Goal: Check status: Check status

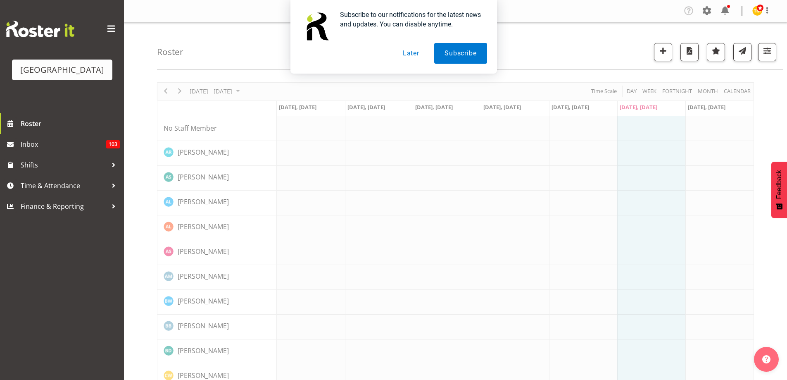
click at [415, 56] on button "Later" at bounding box center [411, 53] width 37 height 21
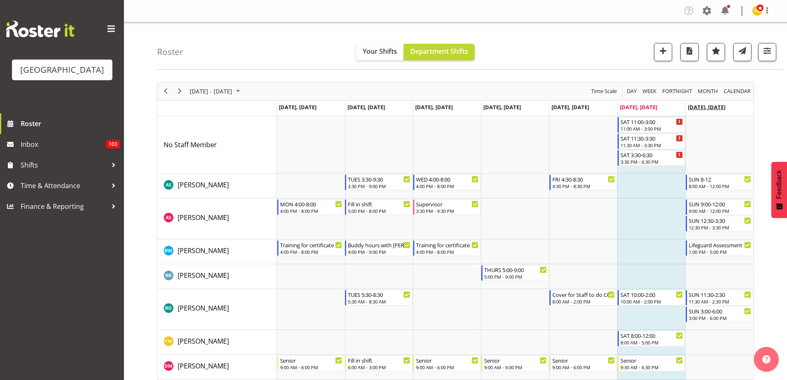
click at [709, 107] on span "[DATE], [DATE]" at bounding box center [707, 106] width 38 height 7
click at [632, 90] on span "Day" at bounding box center [632, 91] width 12 height 10
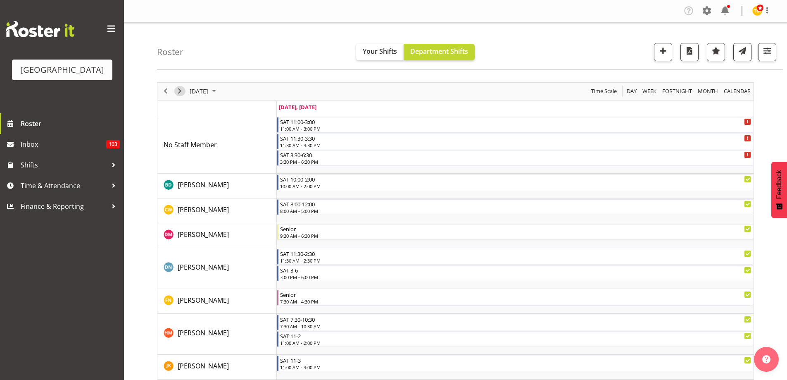
click at [179, 91] on span "Next" at bounding box center [180, 91] width 10 height 10
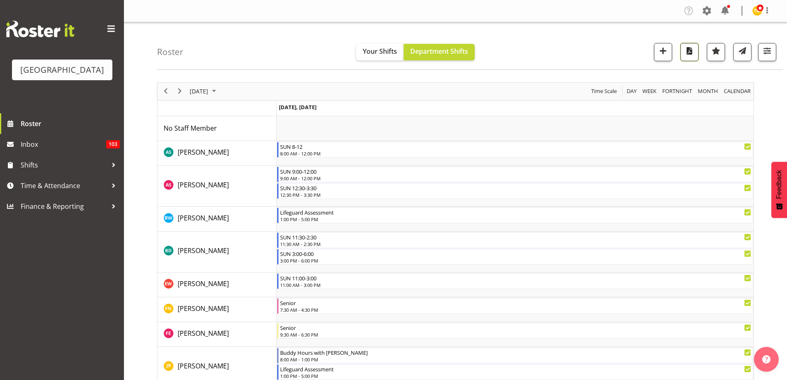
click at [686, 56] on span "button" at bounding box center [689, 50] width 11 height 11
click at [768, 12] on span at bounding box center [768, 10] width 10 height 10
click at [743, 45] on link "Log Out" at bounding box center [732, 43] width 79 height 15
